Goal: Check status: Check status

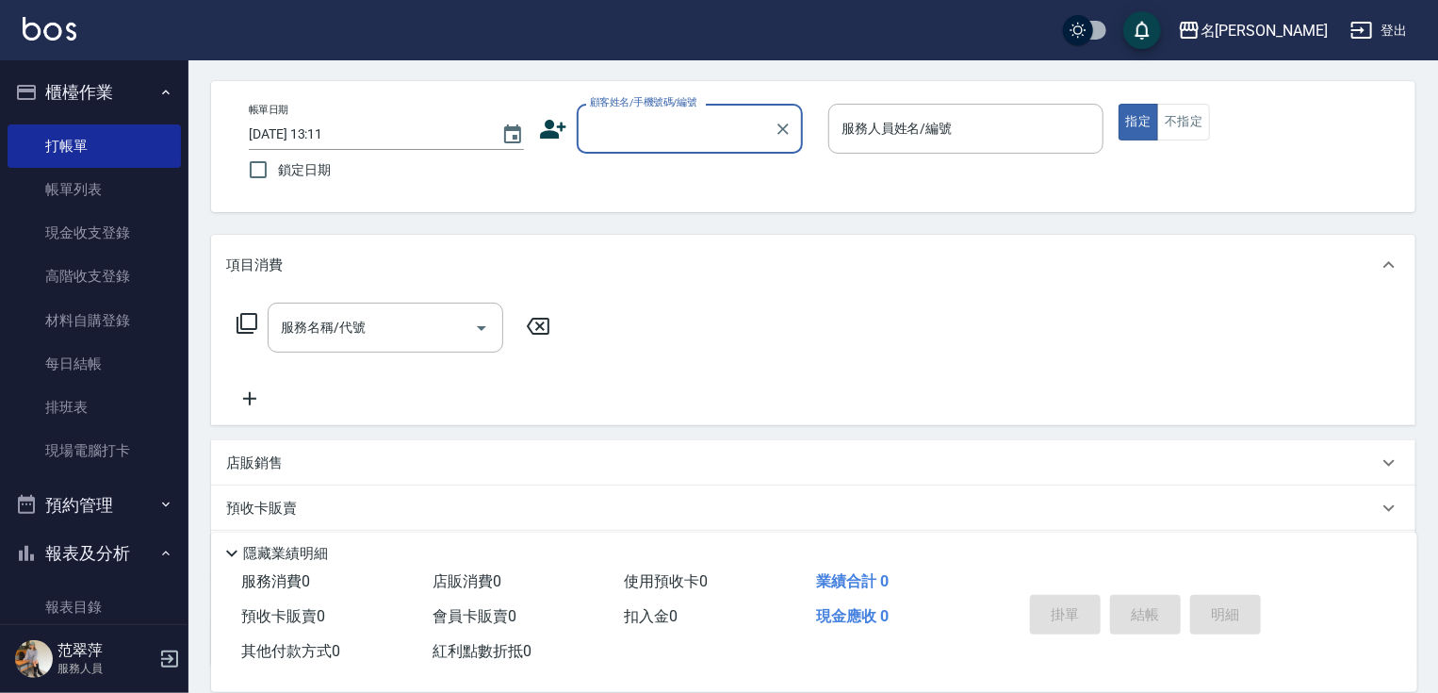
scroll to position [151, 0]
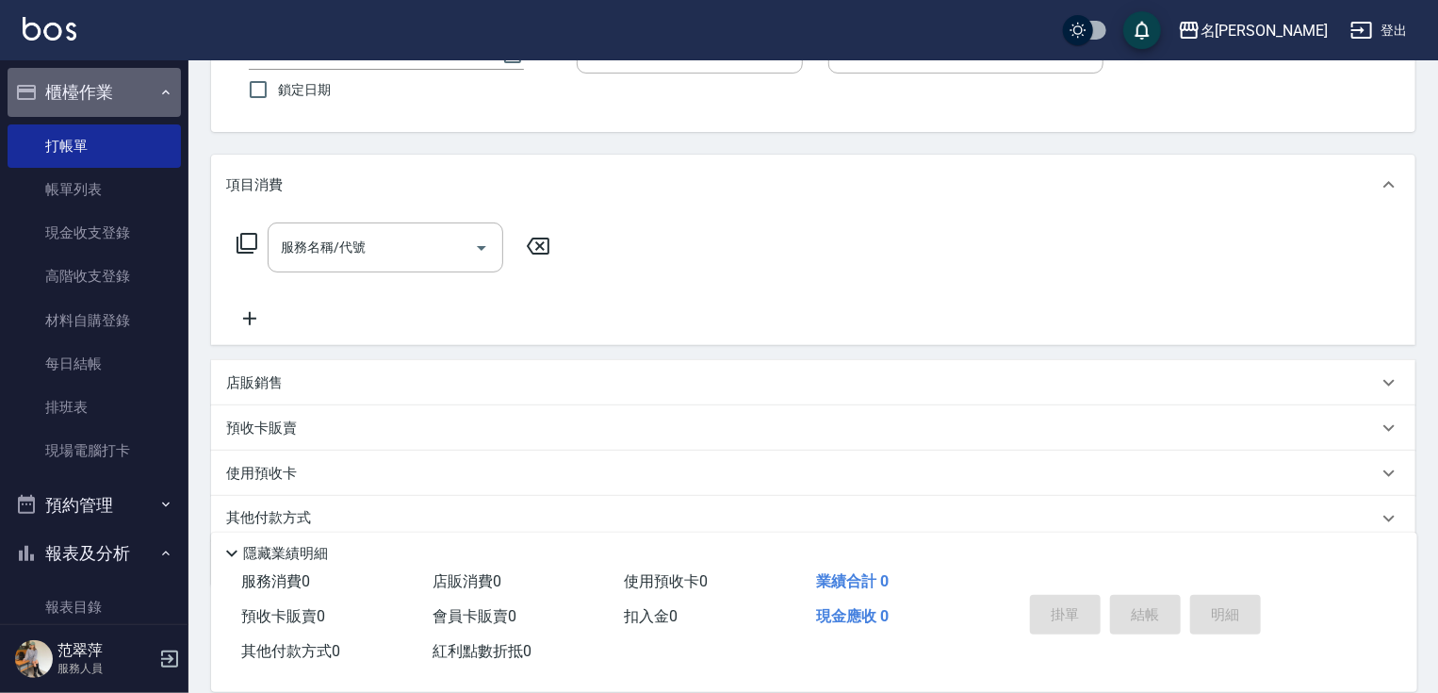
click at [158, 97] on icon "button" at bounding box center [165, 92] width 15 height 15
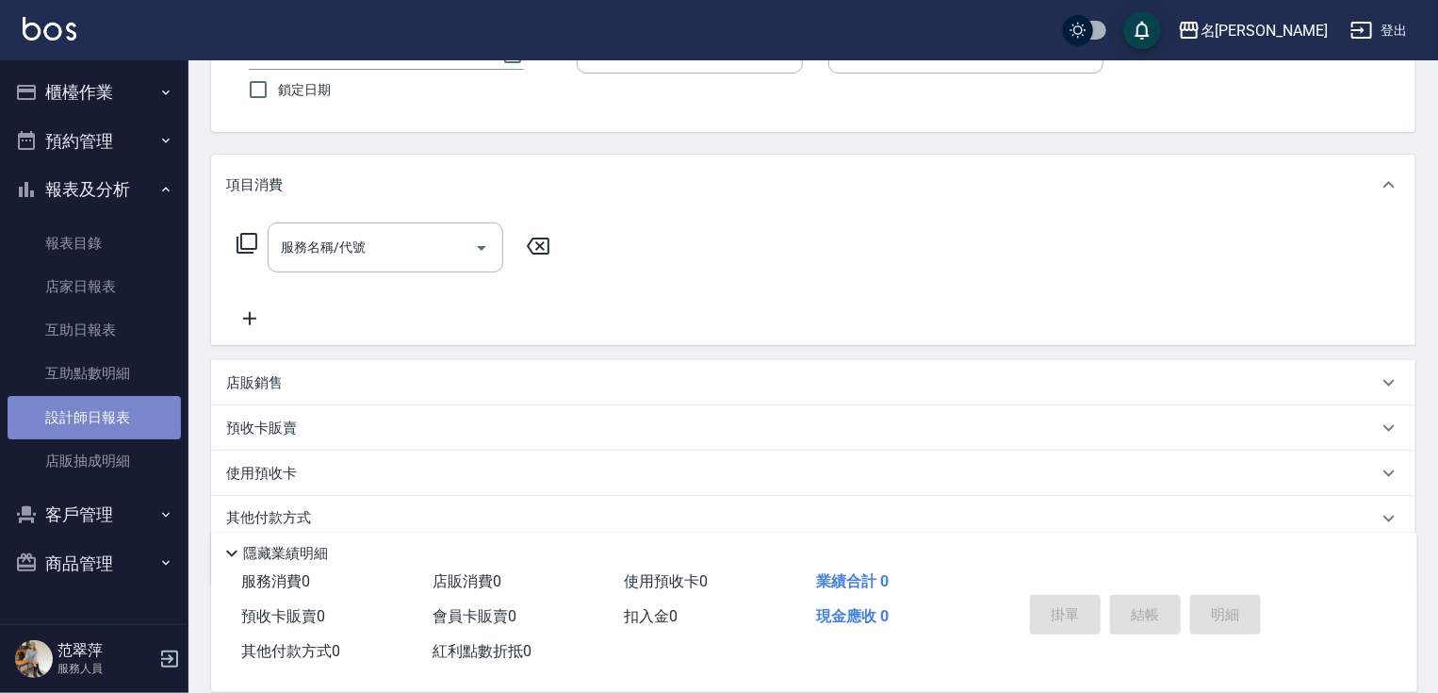
click at [155, 412] on link "設計師日報表" at bounding box center [94, 417] width 173 height 43
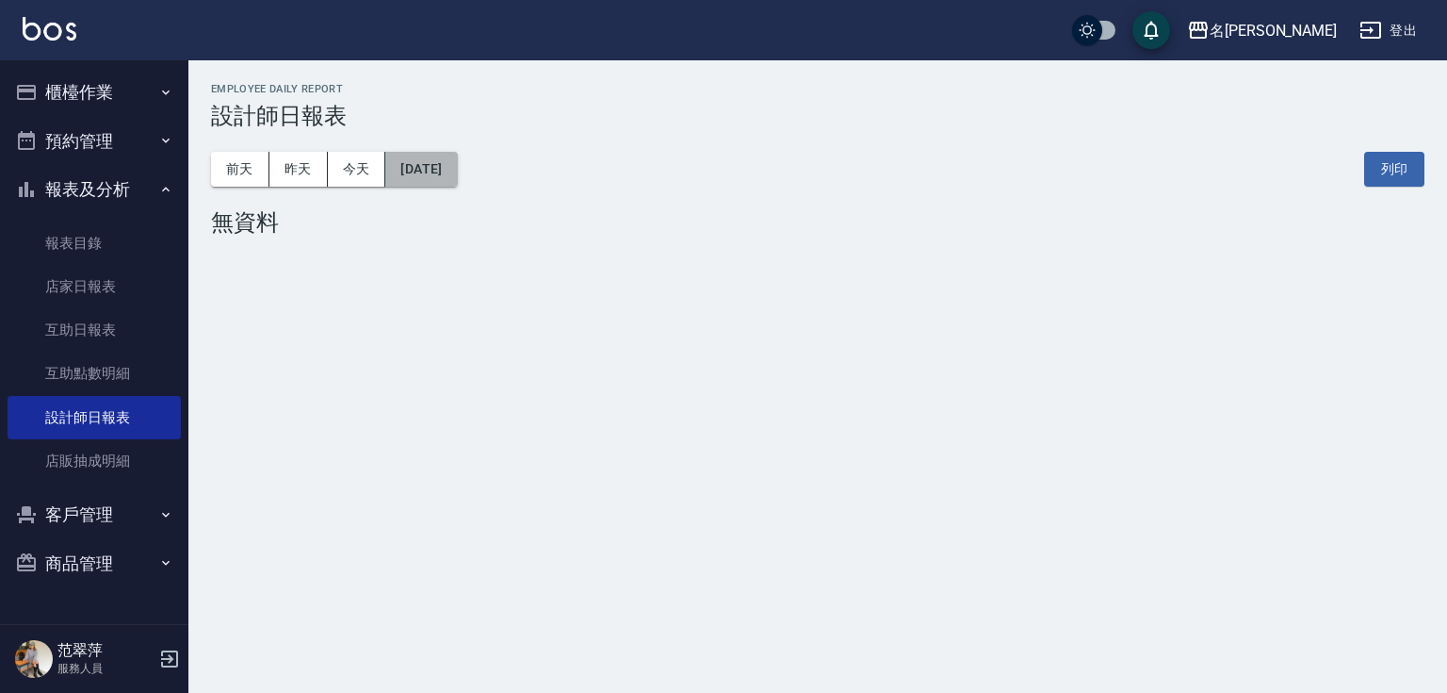
click at [449, 173] on button "[DATE]" at bounding box center [421, 169] width 72 height 35
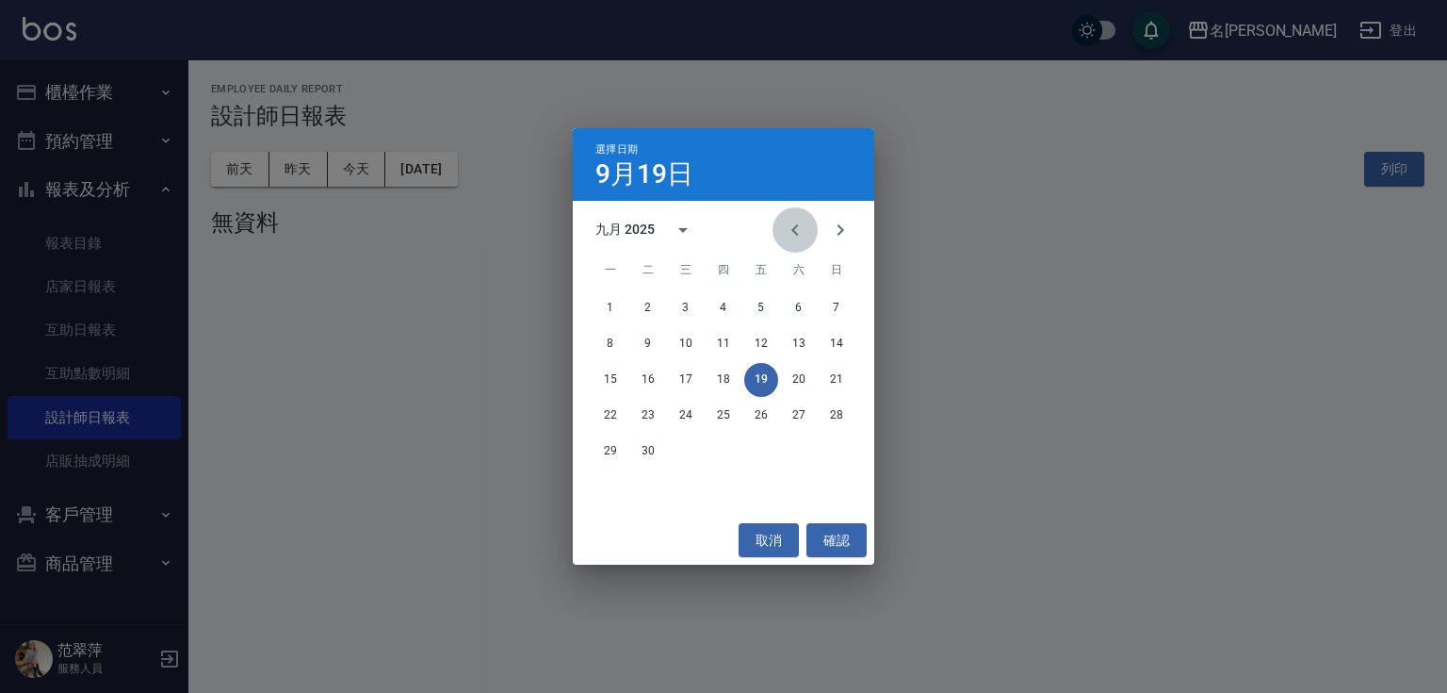
click at [792, 231] on icon "Previous month" at bounding box center [795, 230] width 23 height 23
click at [836, 230] on icon "Next month" at bounding box center [840, 230] width 23 height 23
click at [841, 454] on button "31" at bounding box center [837, 451] width 34 height 34
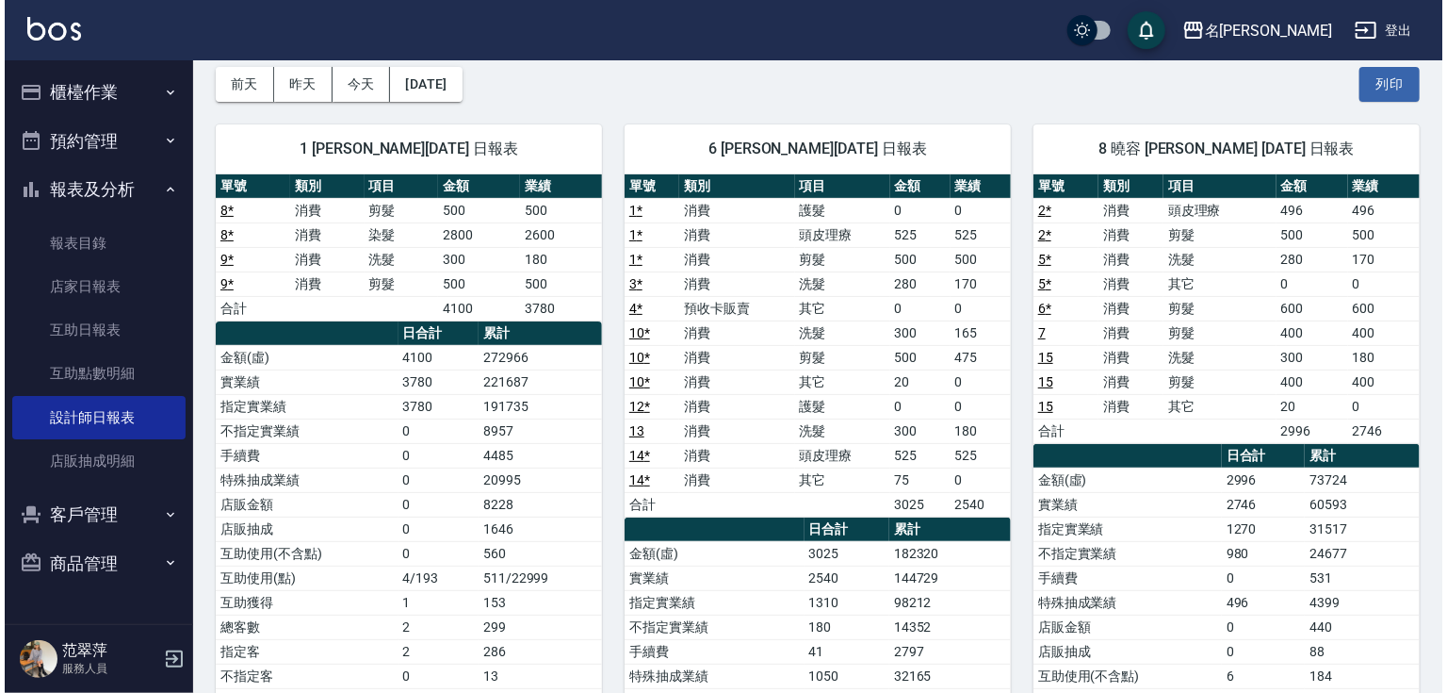
scroll to position [73, 0]
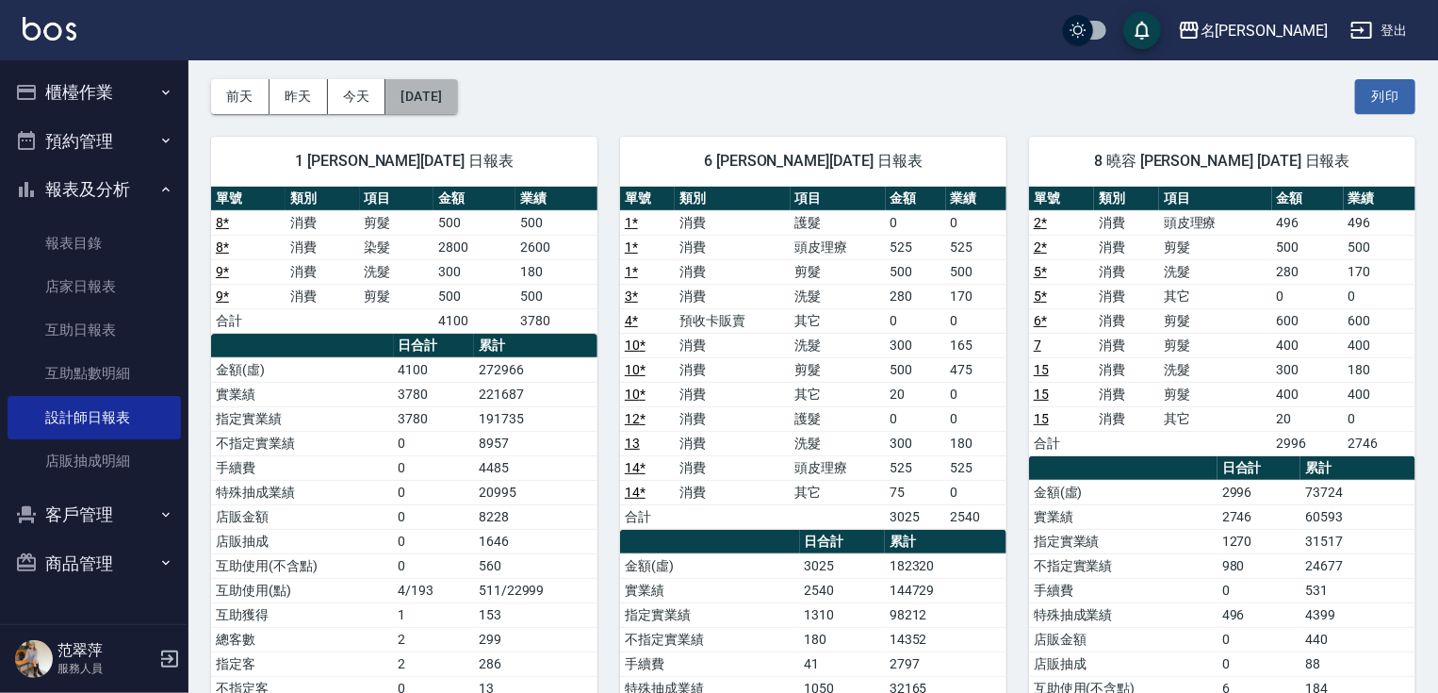
click at [457, 102] on button "[DATE]" at bounding box center [421, 96] width 72 height 35
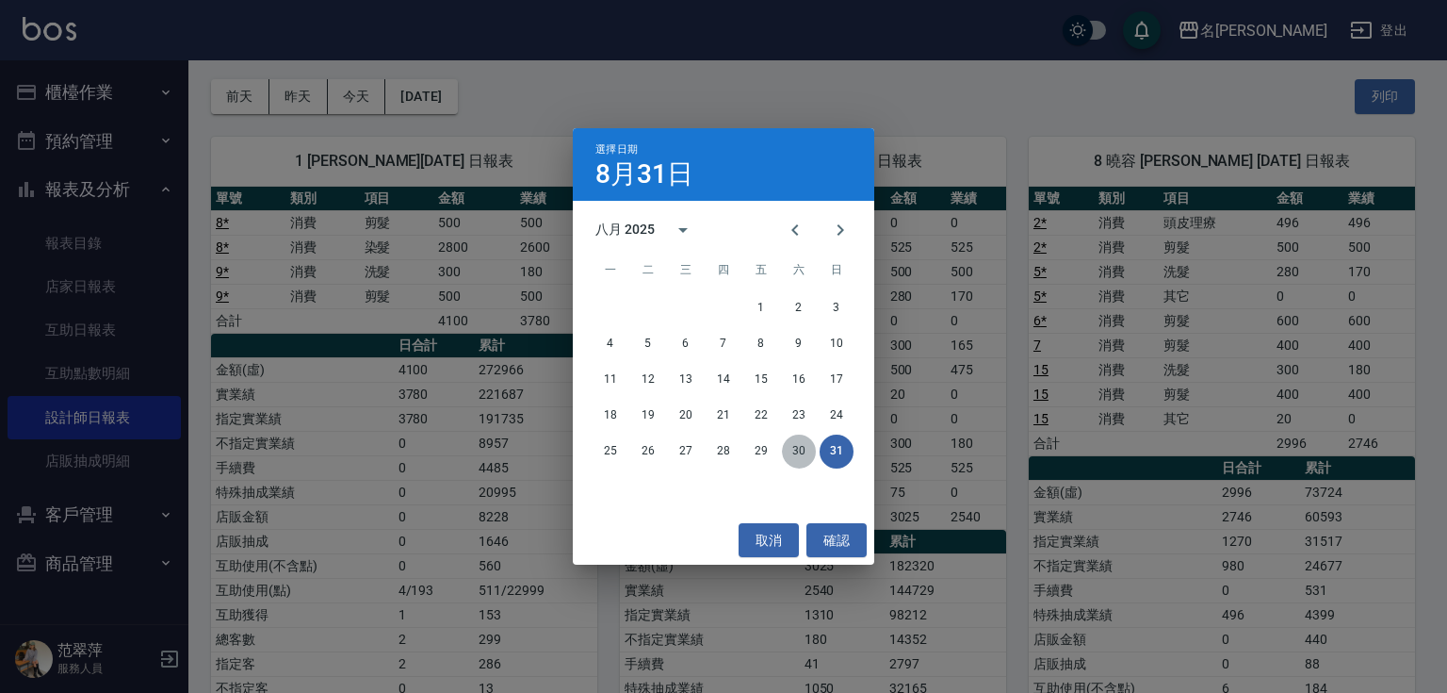
click at [804, 450] on button "30" at bounding box center [799, 451] width 34 height 34
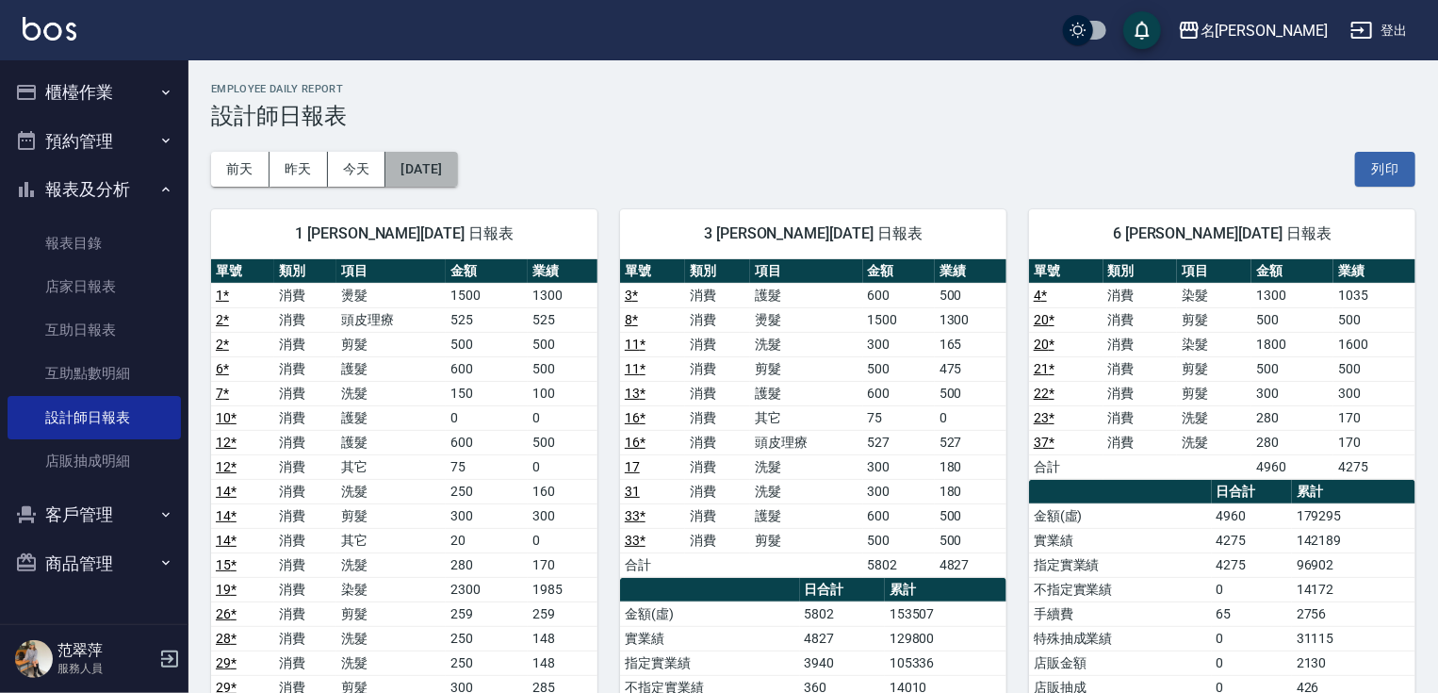
click at [444, 170] on button "[DATE]" at bounding box center [421, 169] width 72 height 35
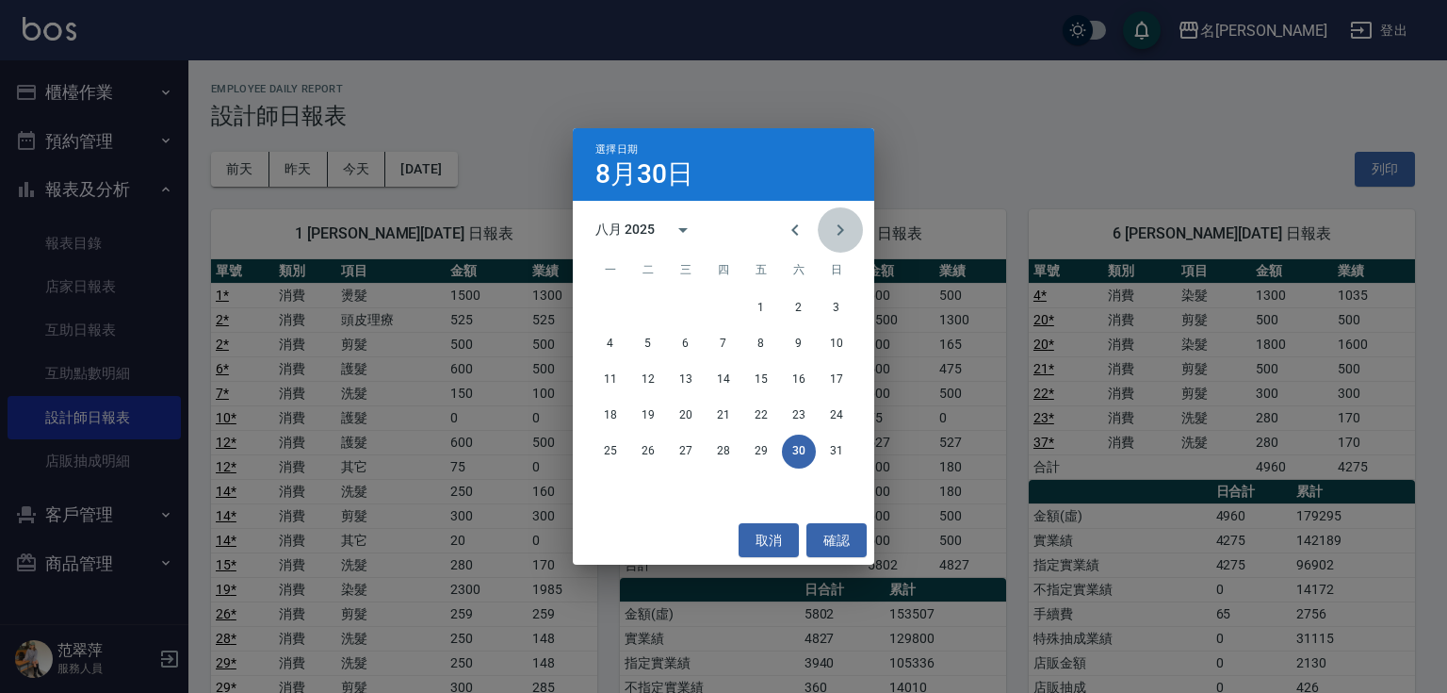
click at [841, 229] on icon "Next month" at bounding box center [841, 229] width 7 height 11
click at [789, 229] on icon "Previous month" at bounding box center [795, 230] width 23 height 23
click at [730, 380] on button "18" at bounding box center [724, 380] width 34 height 34
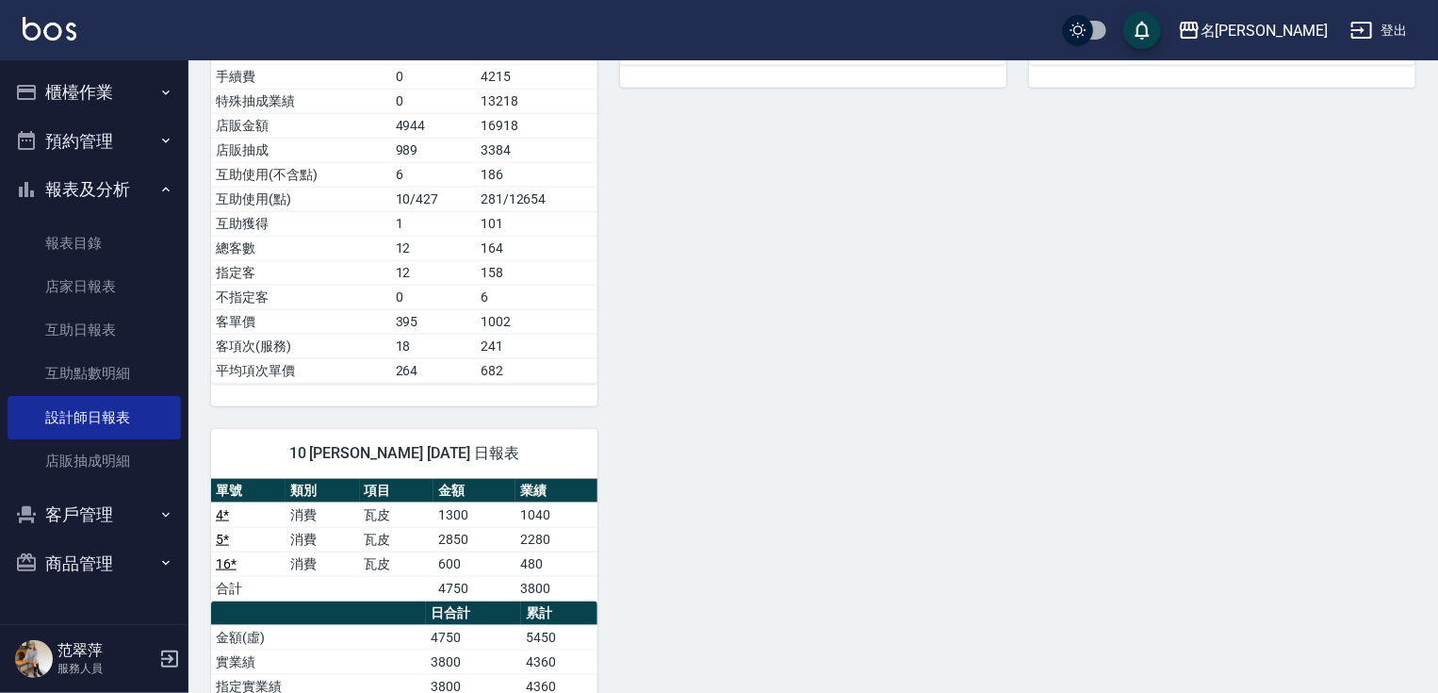
scroll to position [249, 0]
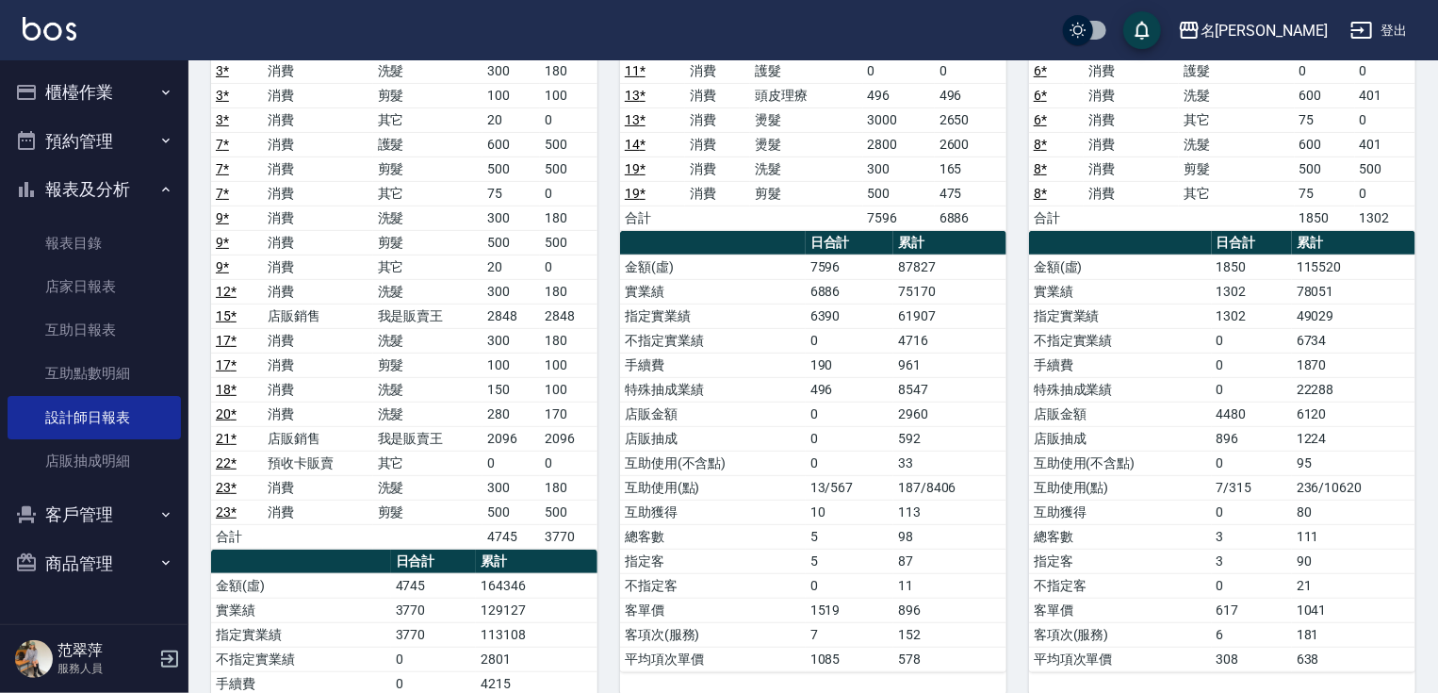
drag, startPoint x: 1435, startPoint y: 168, endPoint x: 1441, endPoint y: 83, distance: 85.0
click at [1437, 83] on html "名留竹林 登出 櫃檯作業 打帳單 帳單列表 現金收支登錄 高階收支登錄 材料自購登錄 每日結帳 排班表 現場電腦打卡 預約管理 預約管理 單日預約紀錄 單週預…" at bounding box center [719, 673] width 1438 height 1845
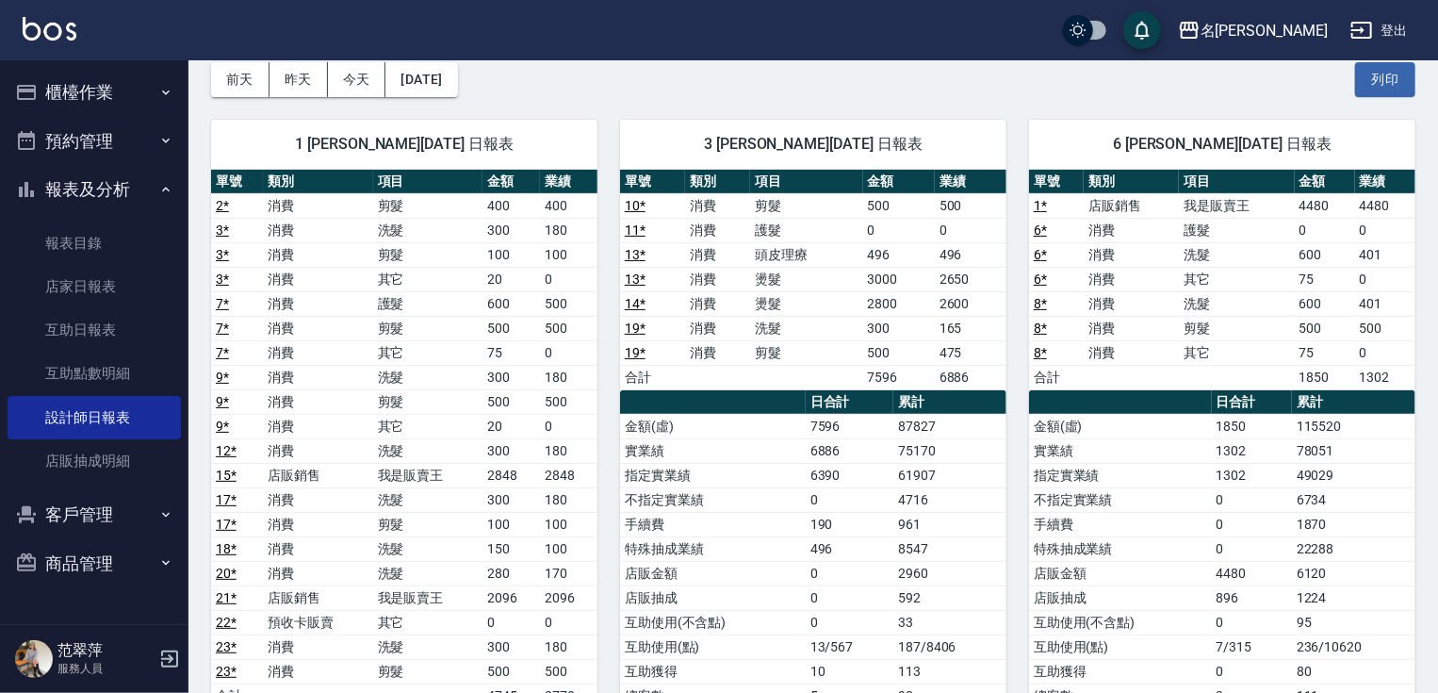
scroll to position [0, 0]
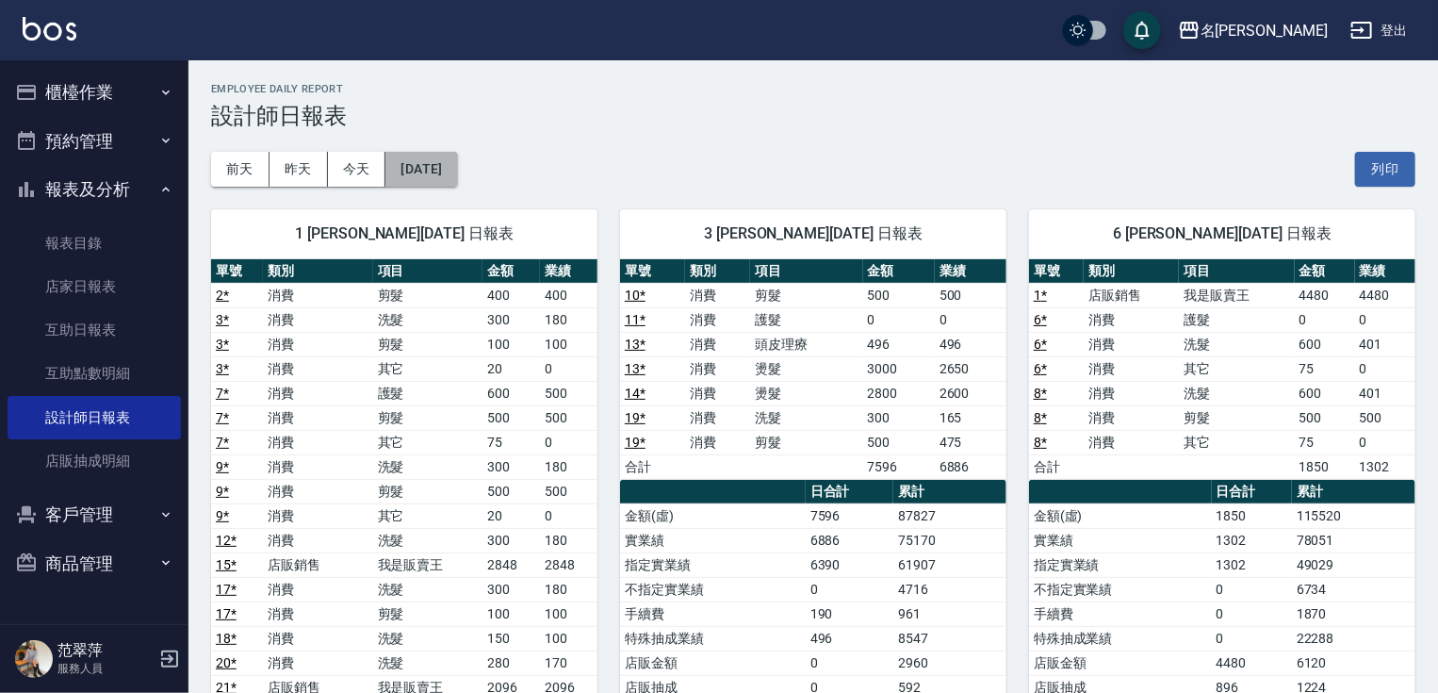
click at [457, 171] on button "[DATE]" at bounding box center [421, 169] width 72 height 35
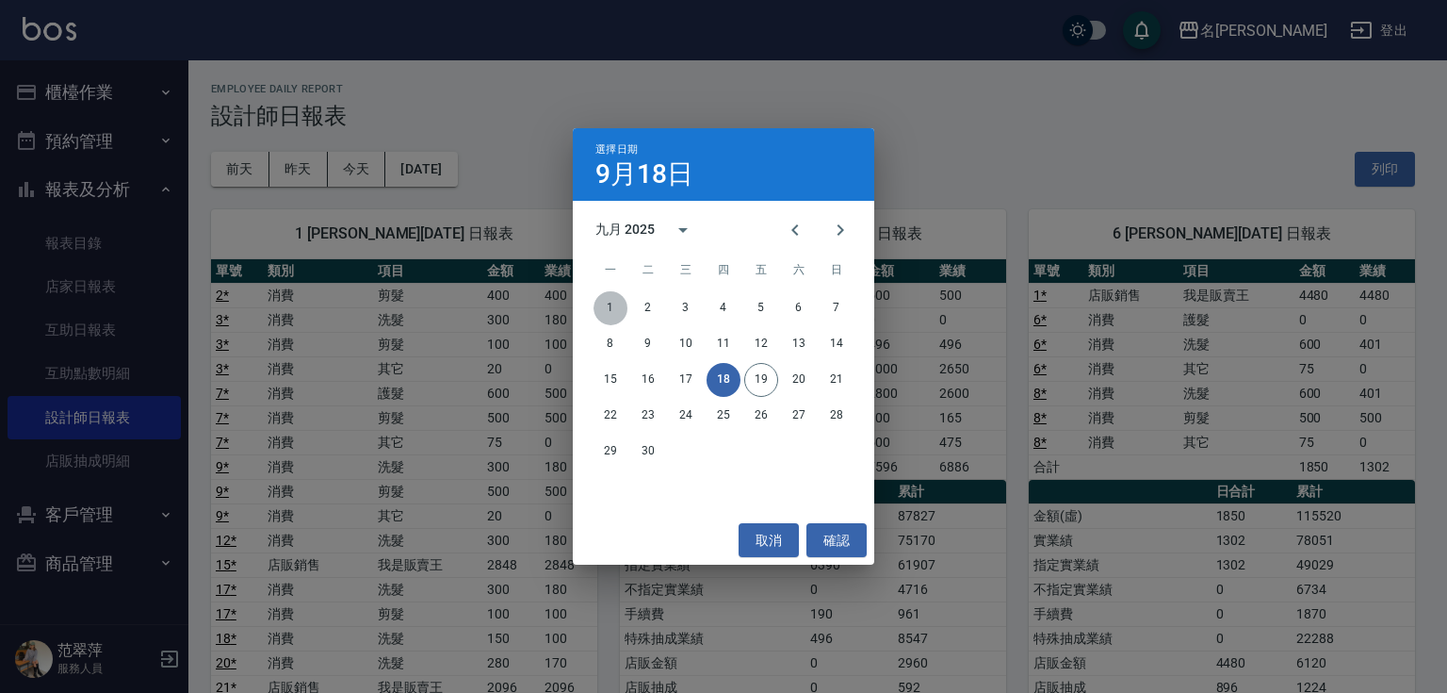
click at [613, 304] on button "1" at bounding box center [611, 308] width 34 height 34
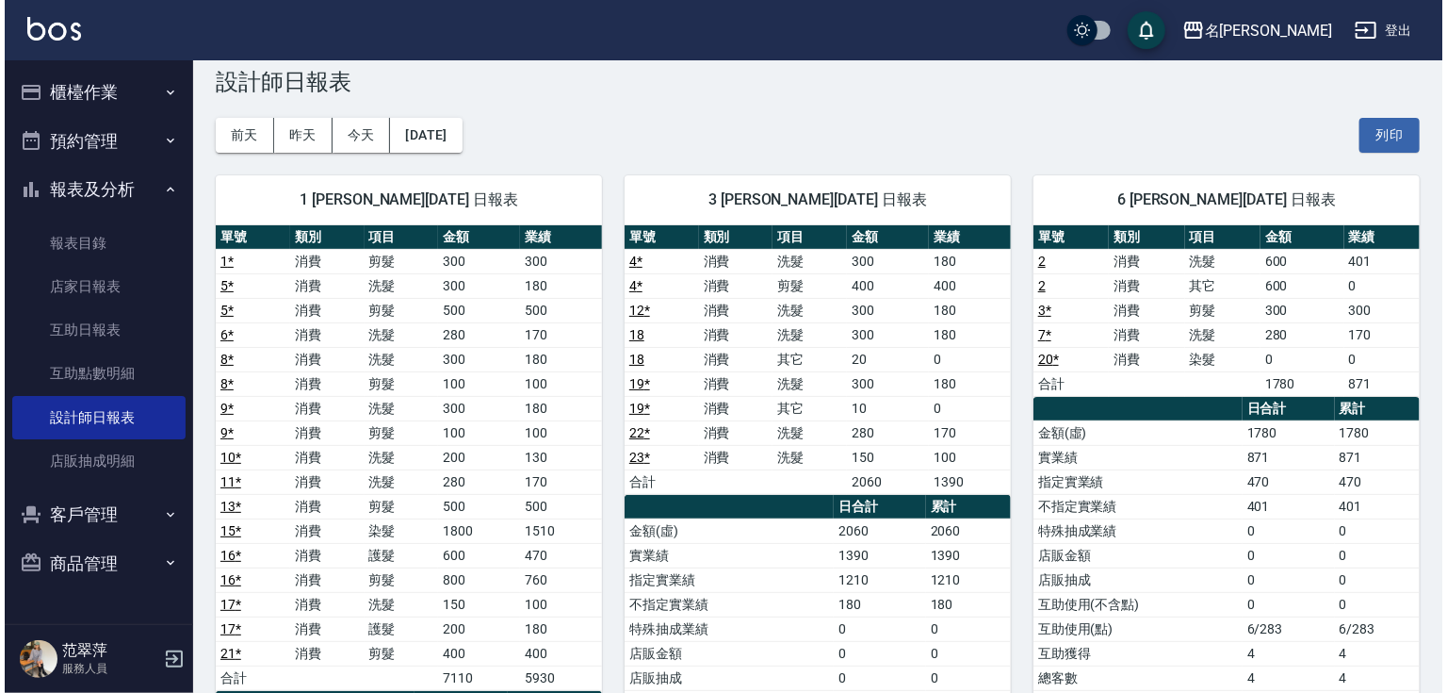
scroll to position [8, 0]
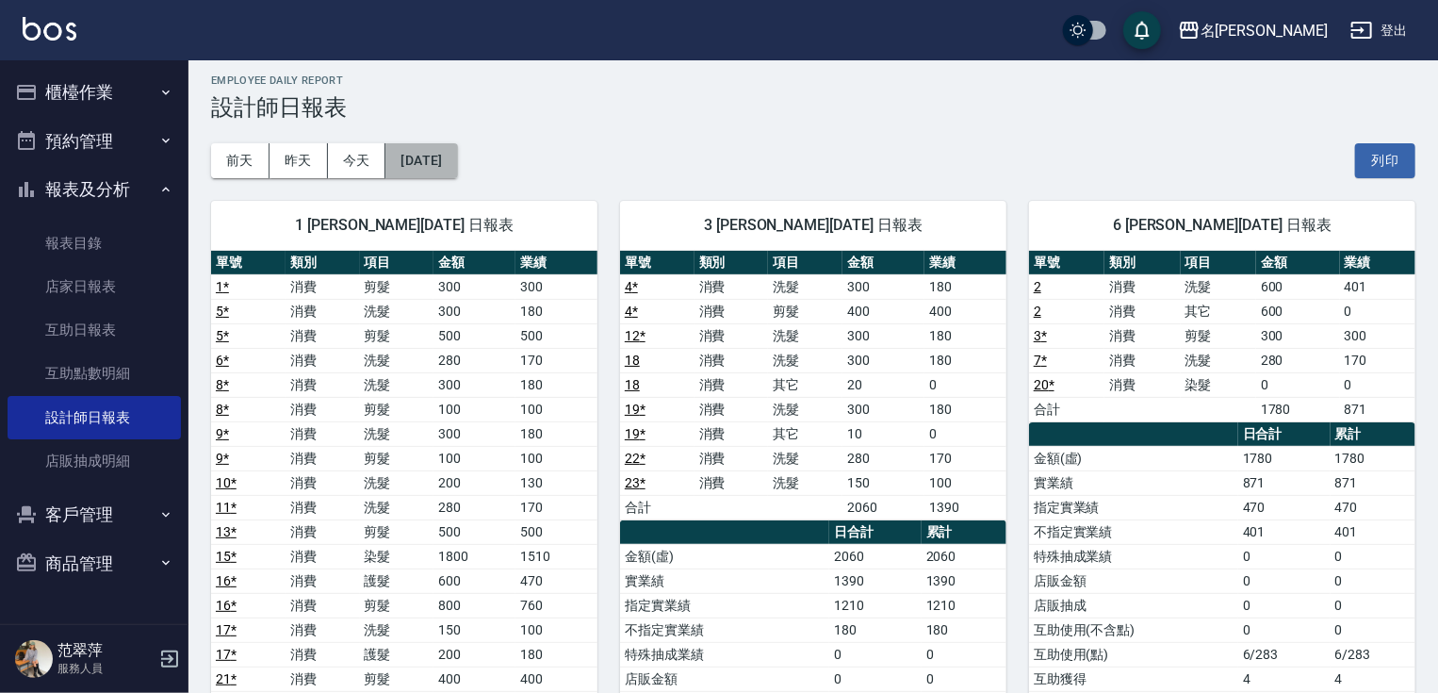
click at [457, 160] on button "[DATE]" at bounding box center [421, 160] width 72 height 35
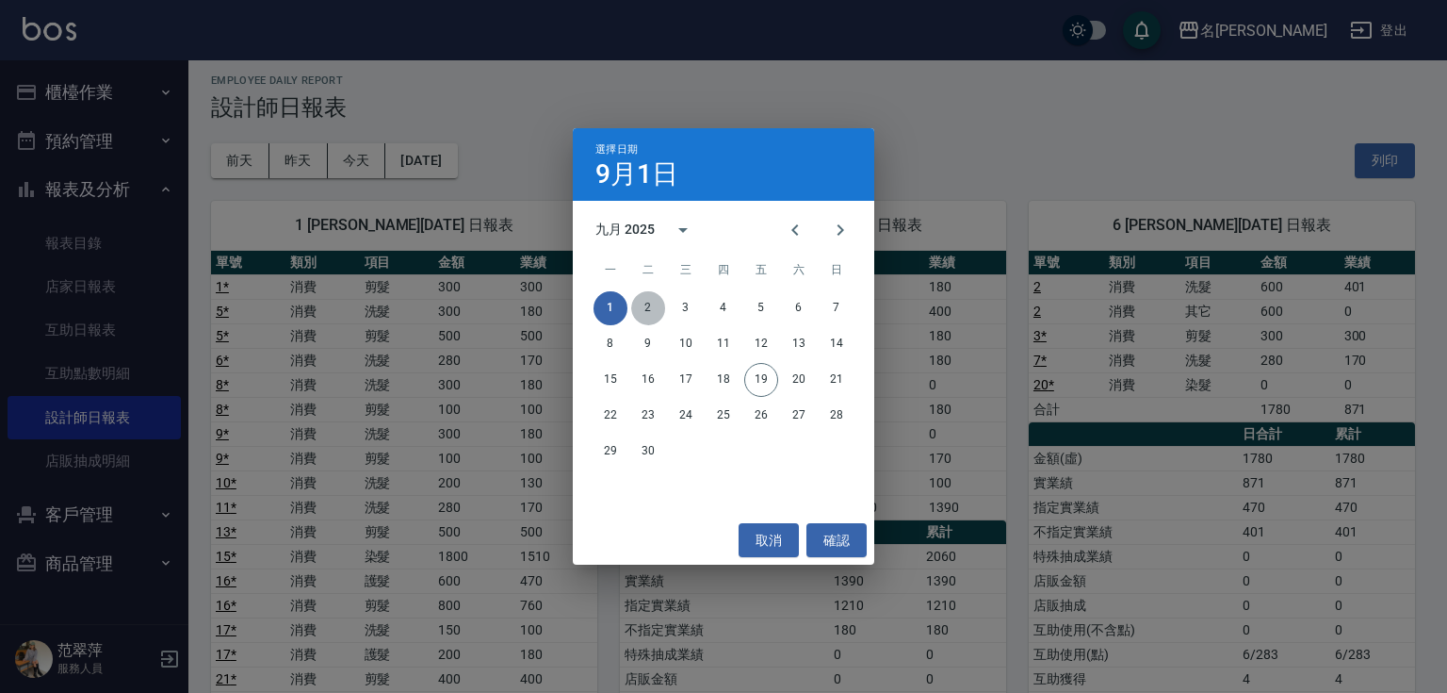
click at [652, 307] on button "2" at bounding box center [648, 308] width 34 height 34
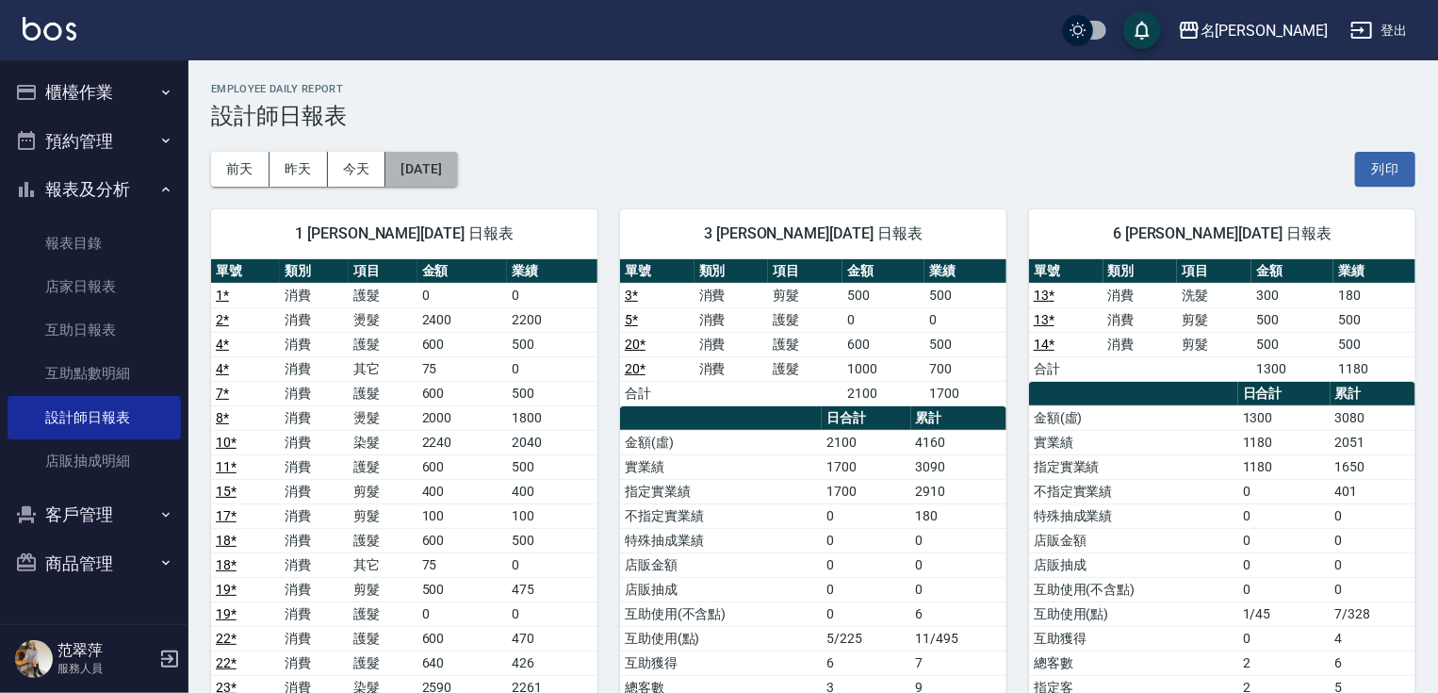
click at [457, 177] on button "[DATE]" at bounding box center [421, 169] width 72 height 35
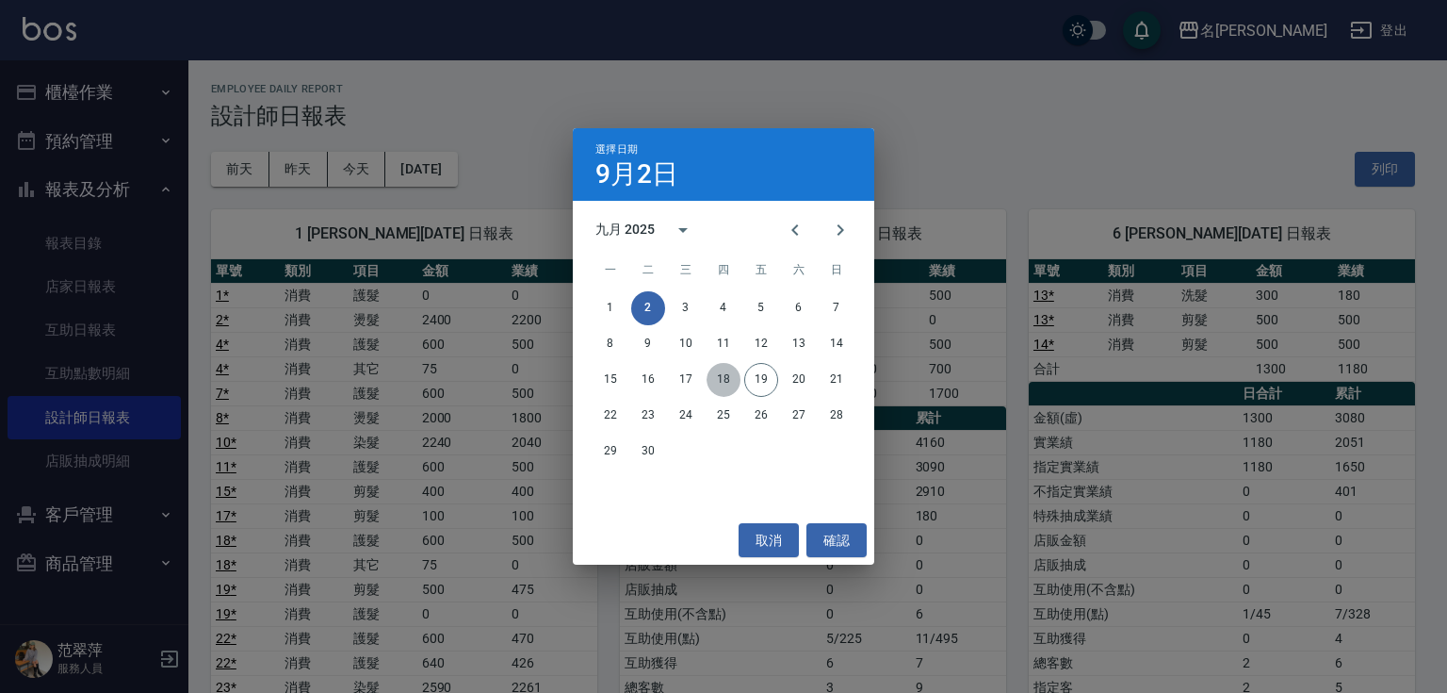
click at [720, 377] on button "18" at bounding box center [724, 380] width 34 height 34
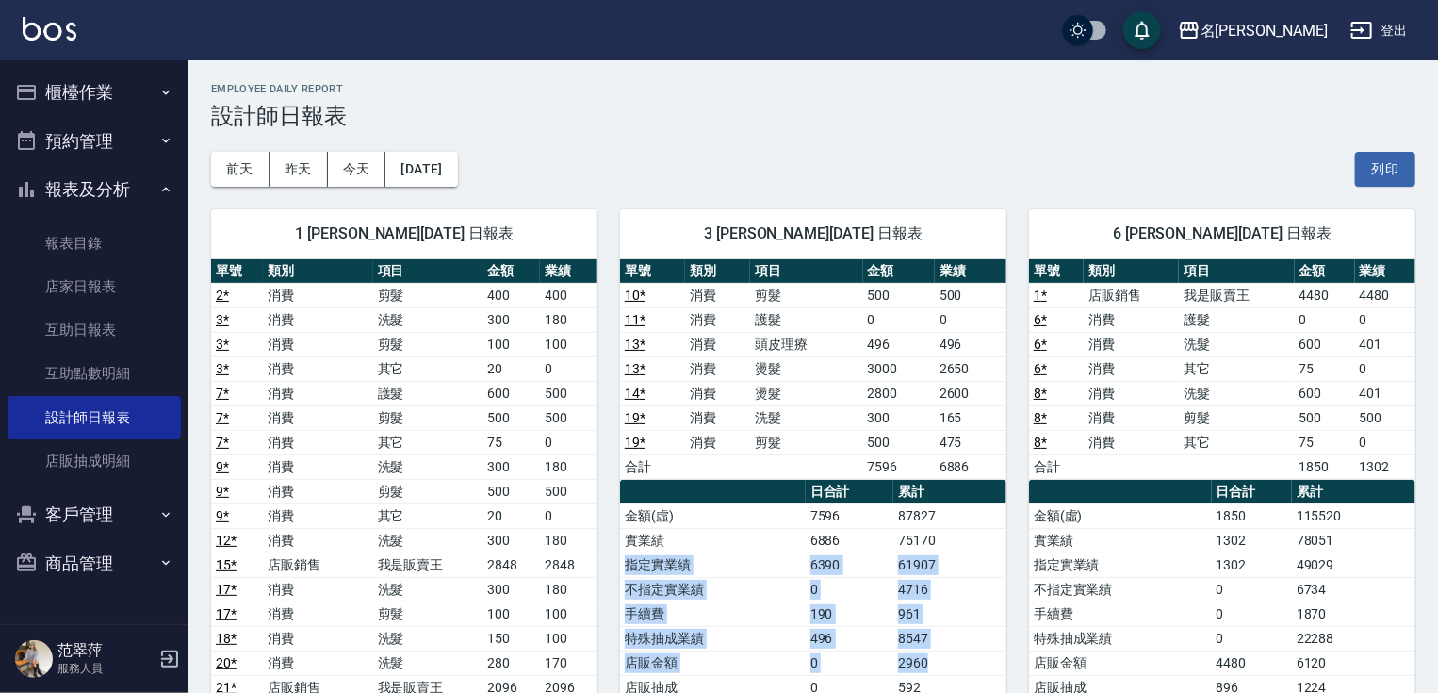
drag, startPoint x: 748, startPoint y: 587, endPoint x: 1147, endPoint y: 673, distance: 407.7
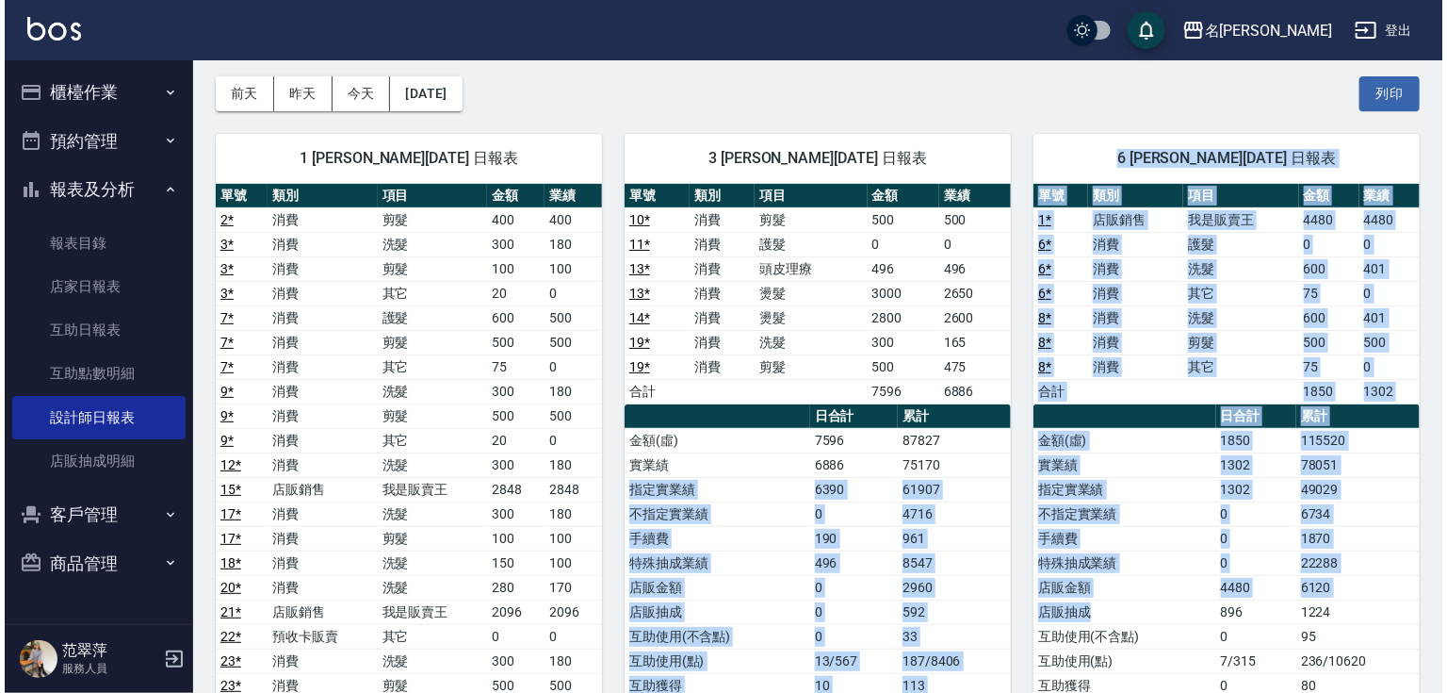
scroll to position [41, 0]
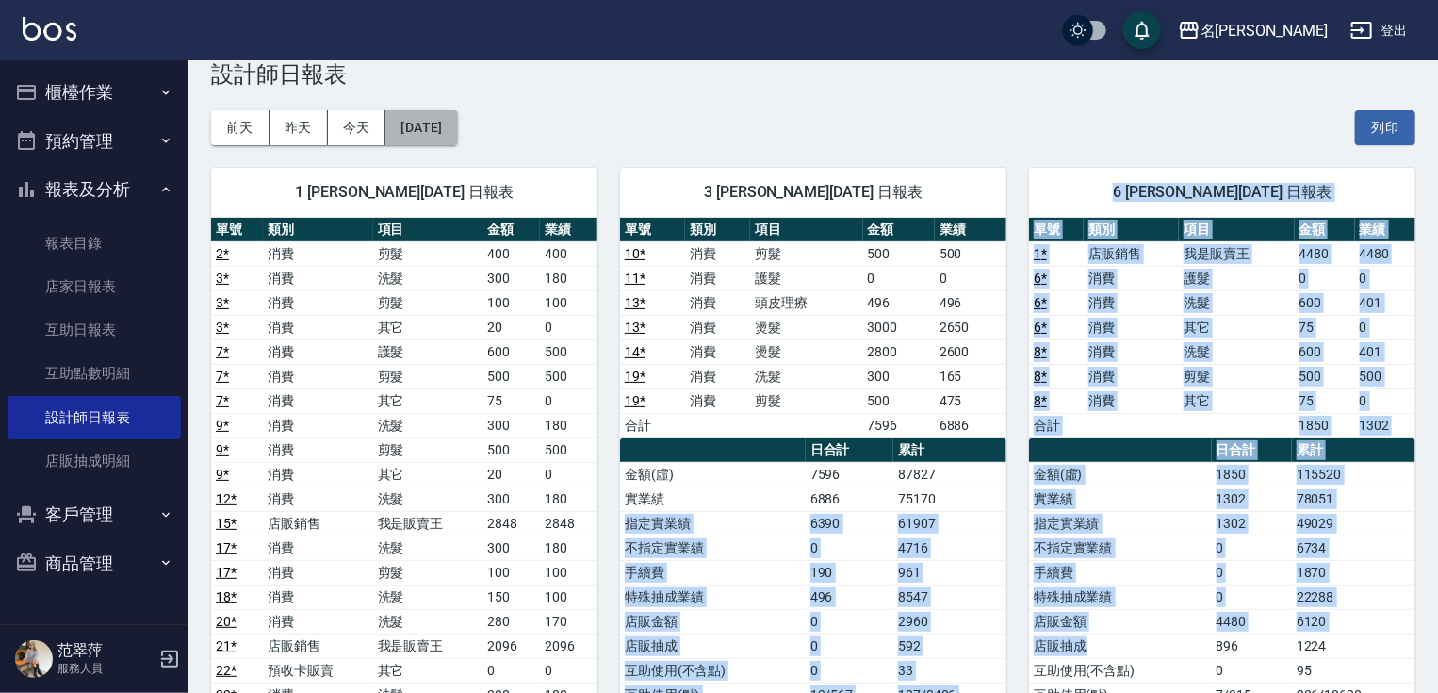
click at [457, 129] on button "[DATE]" at bounding box center [421, 127] width 72 height 35
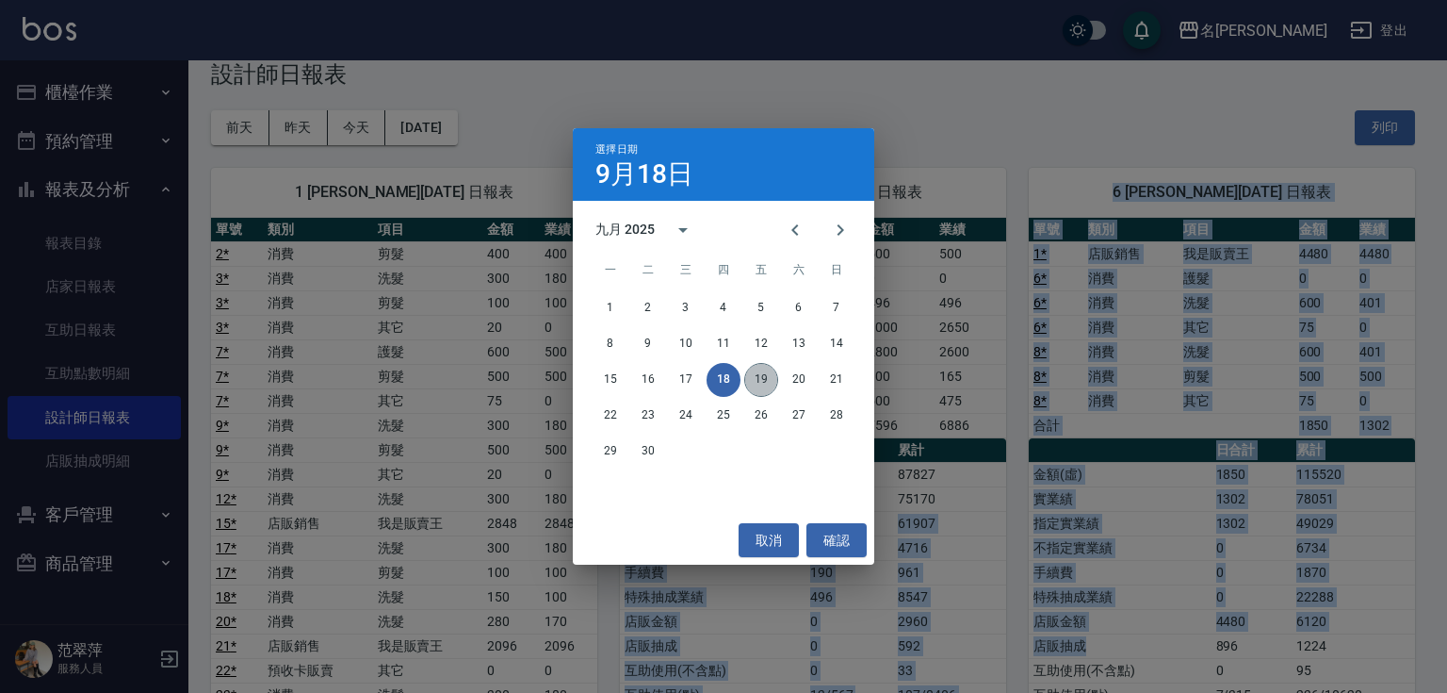
click at [765, 373] on button "19" at bounding box center [761, 380] width 34 height 34
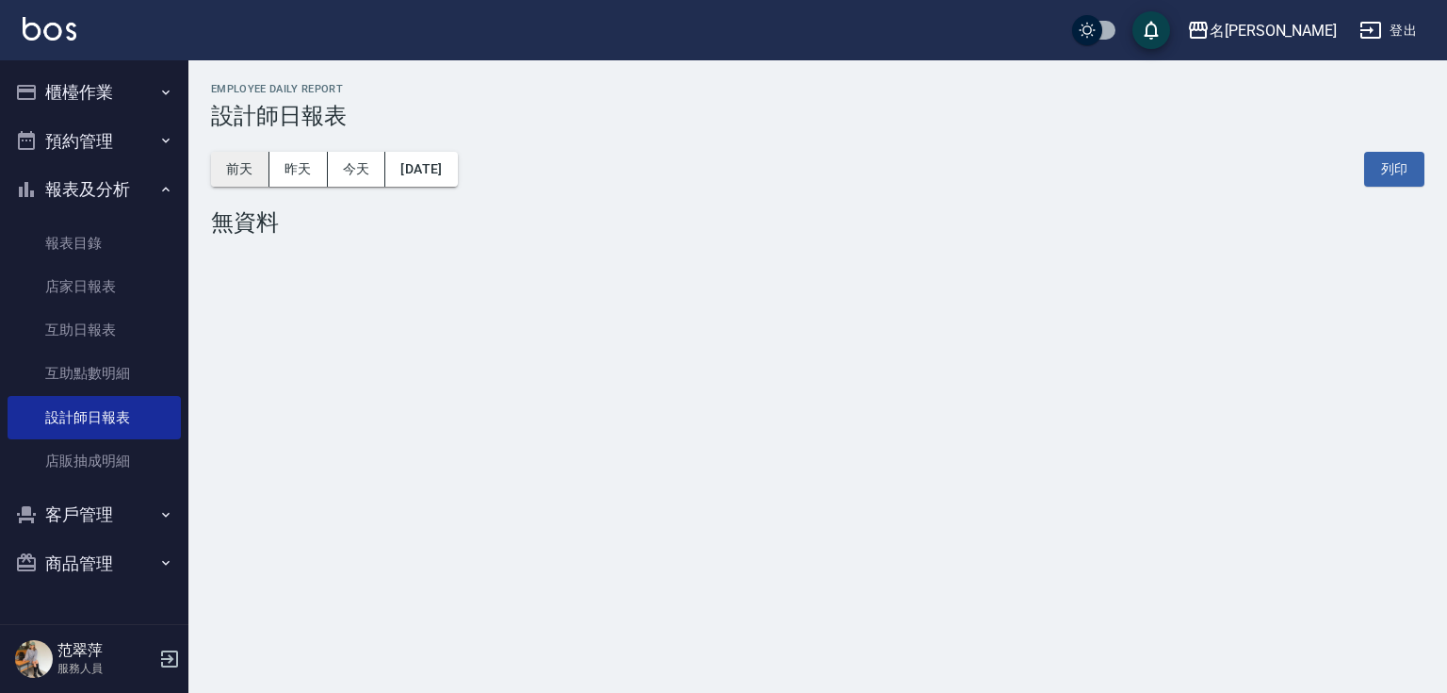
click at [242, 175] on button "前天" at bounding box center [240, 169] width 58 height 35
